Goal: Find specific page/section: Find specific page/section

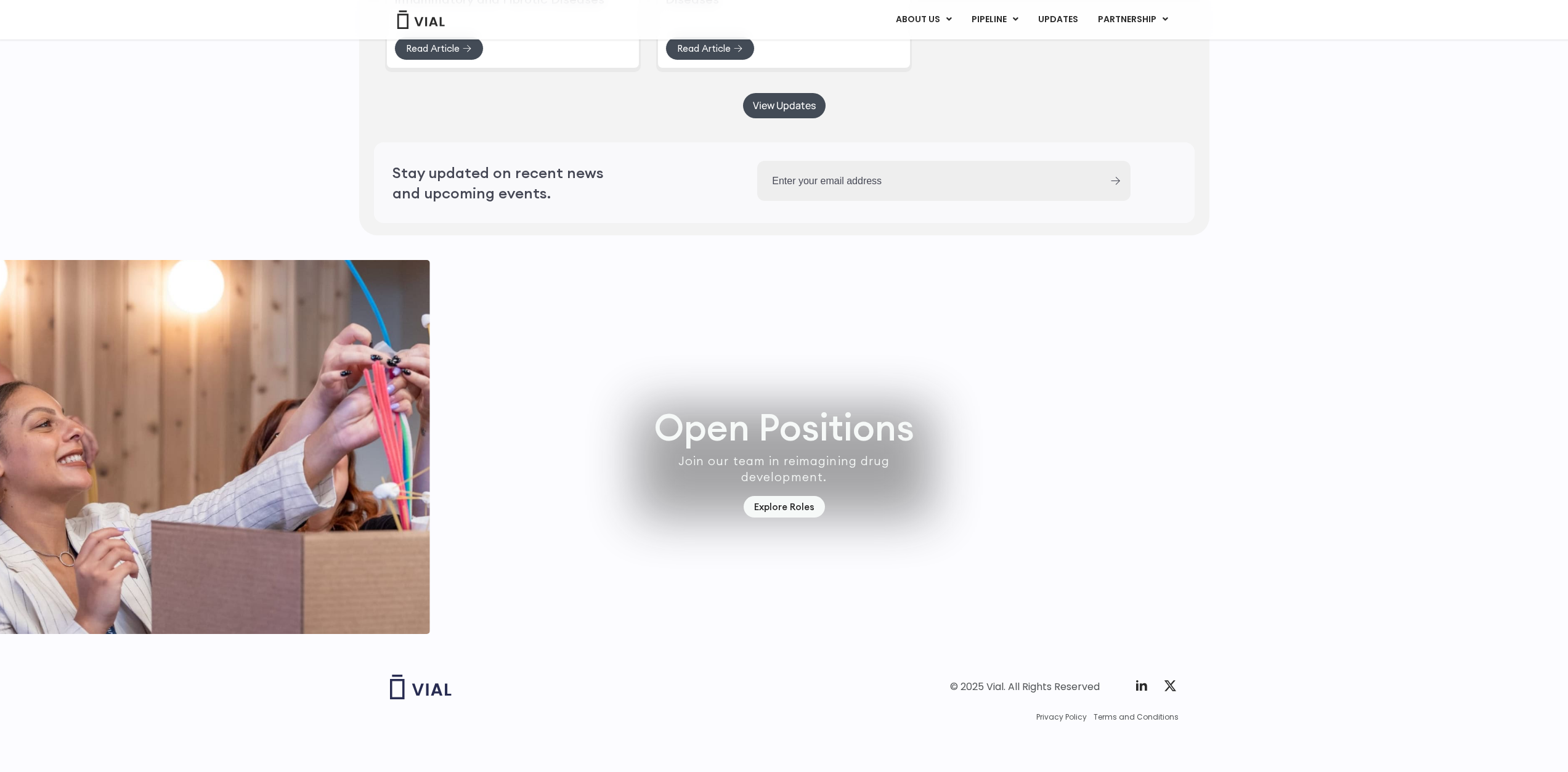
scroll to position [3316, 0]
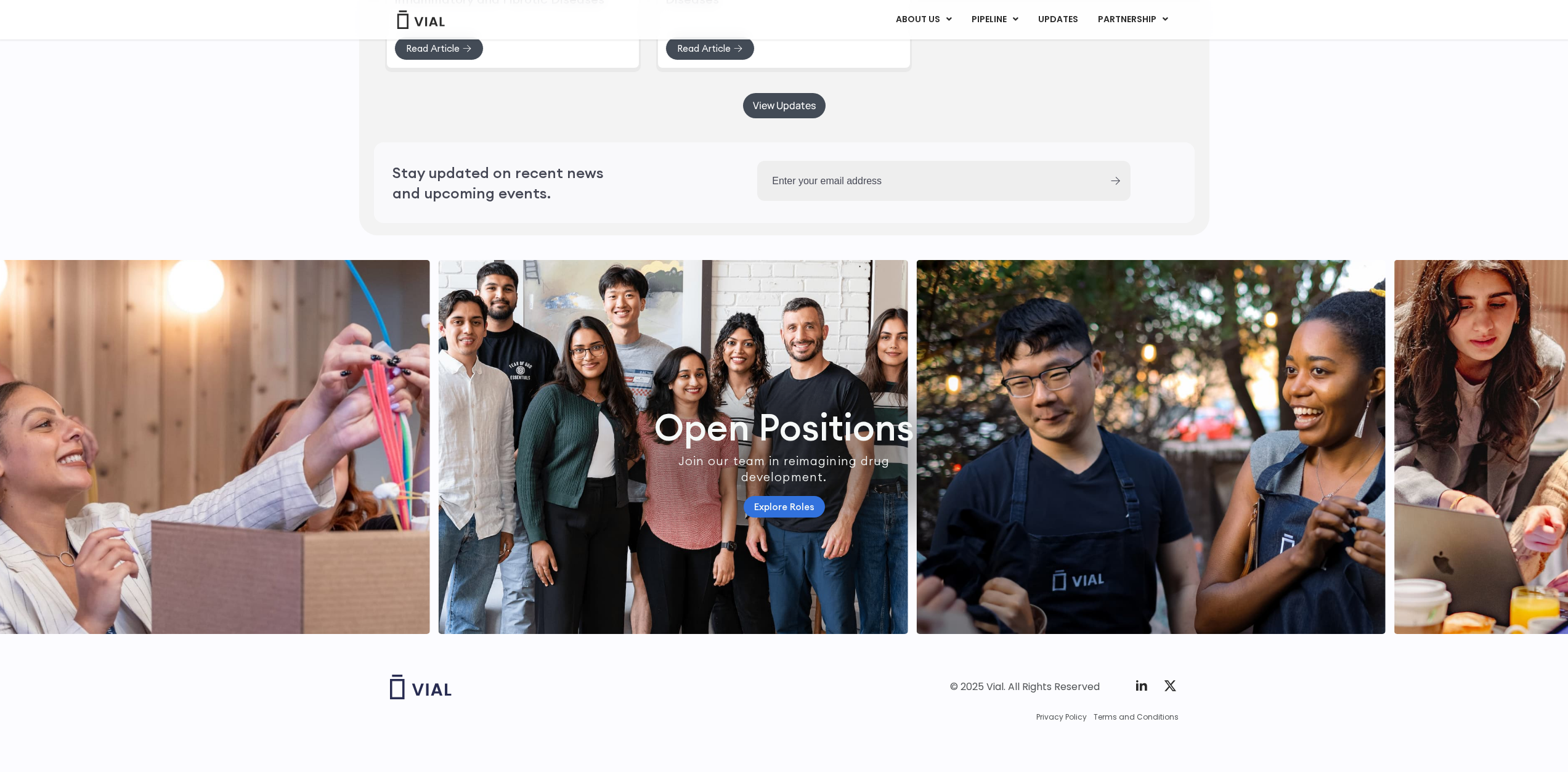
click at [795, 499] on link "Explore Roles" at bounding box center [784, 507] width 82 height 22
